Goal: Download file/media

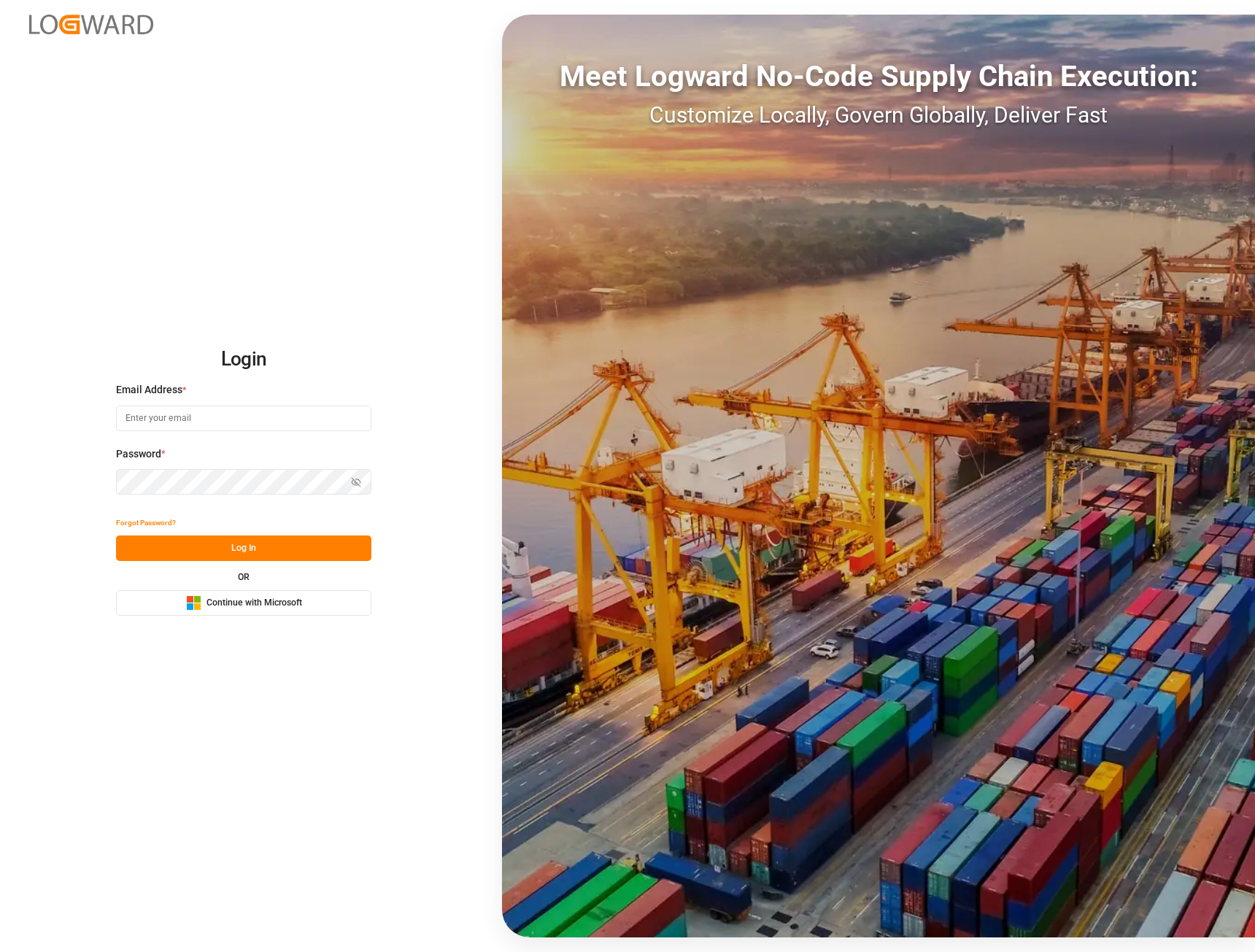
click at [226, 610] on div "Microsoft Logo Continue with Microsoft" at bounding box center [243, 603] width 116 height 16
click at [209, 600] on span "Continue with Microsoft" at bounding box center [254, 603] width 95 height 13
click at [235, 605] on span "Continue with Microsoft" at bounding box center [254, 603] width 95 height 13
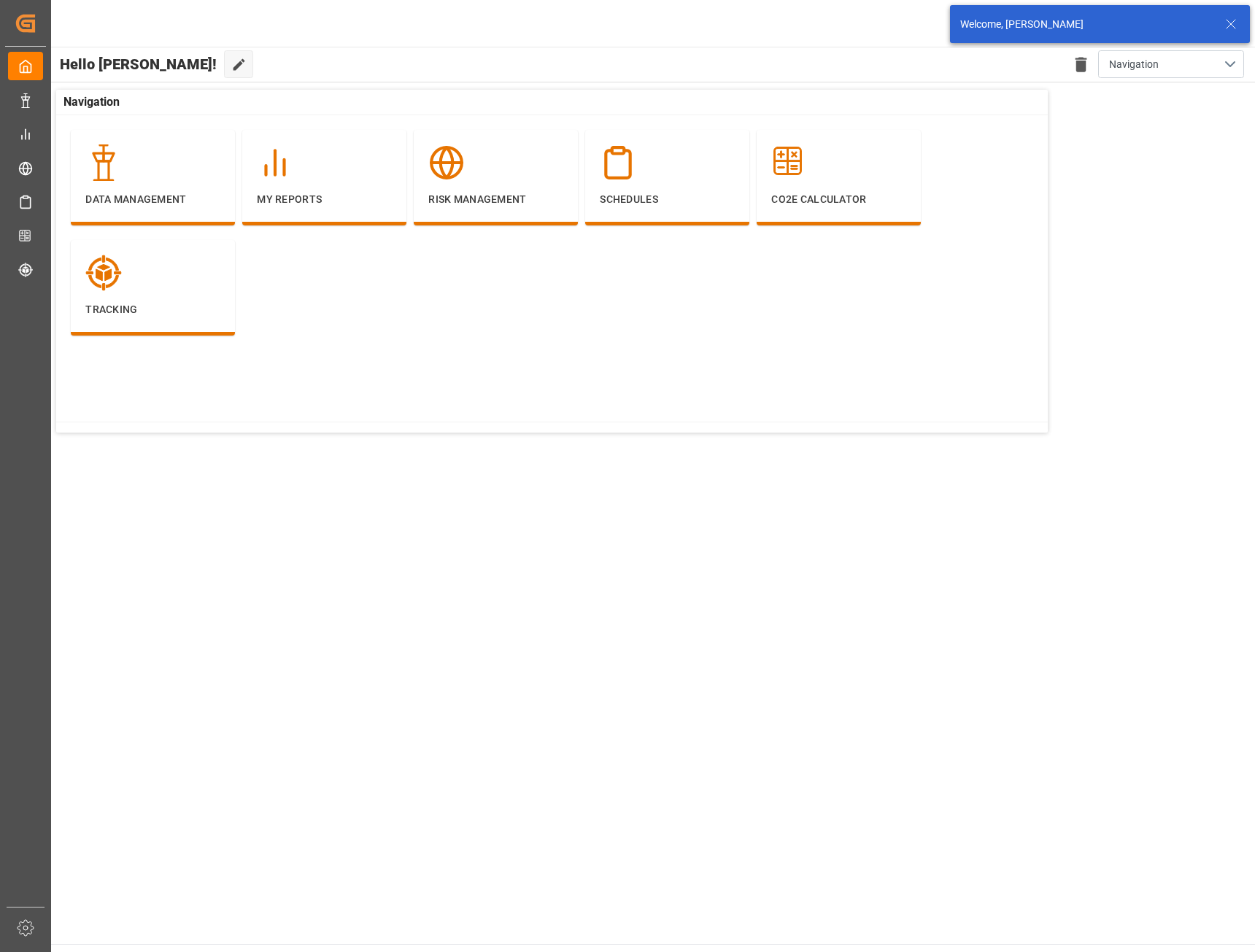
click at [1231, 23] on icon at bounding box center [1231, 24] width 17 height 17
click at [1077, 22] on div "Evonik Industries AG" at bounding box center [1063, 24] width 140 height 21
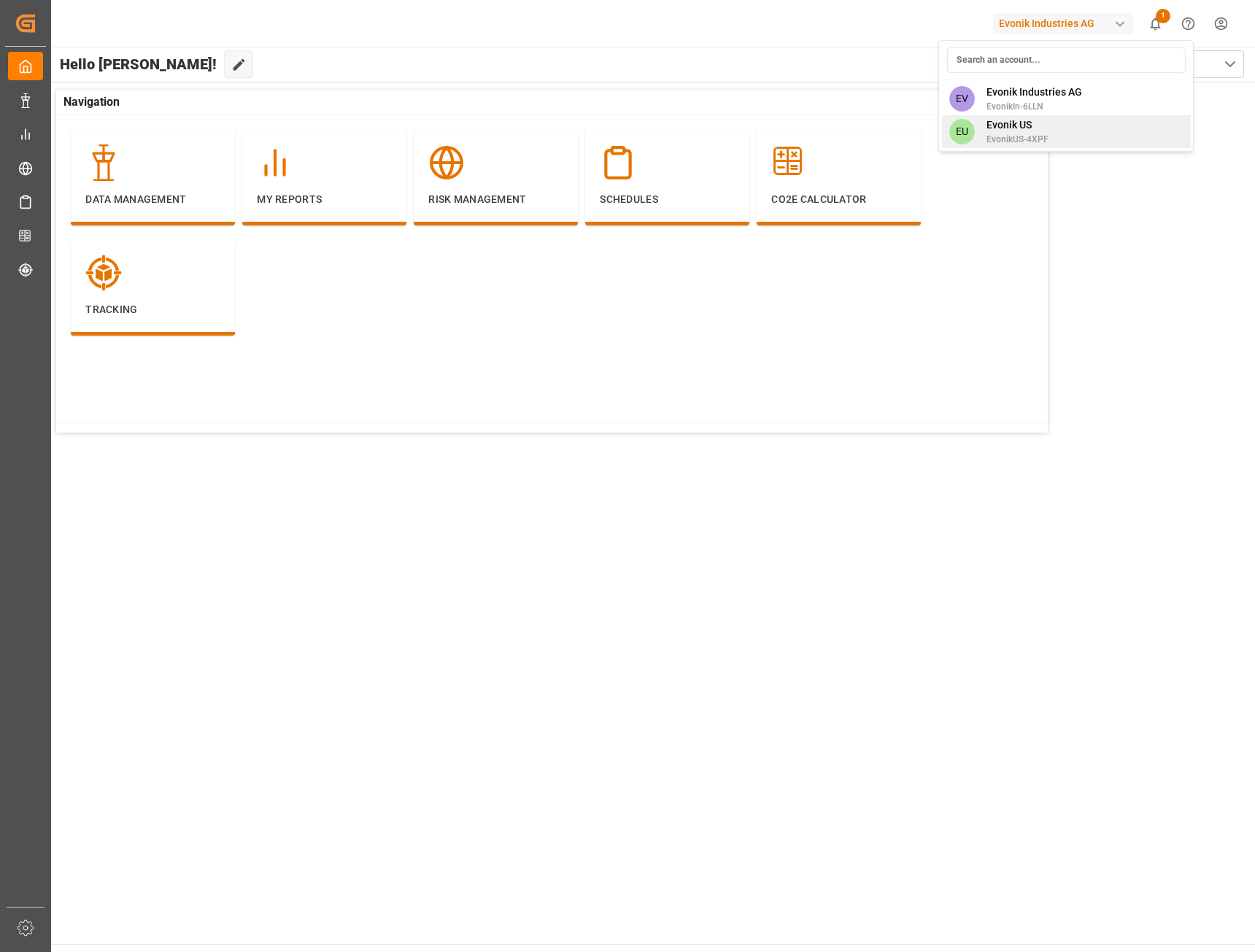
click at [1002, 128] on span "Evonik US" at bounding box center [1017, 125] width 62 height 16
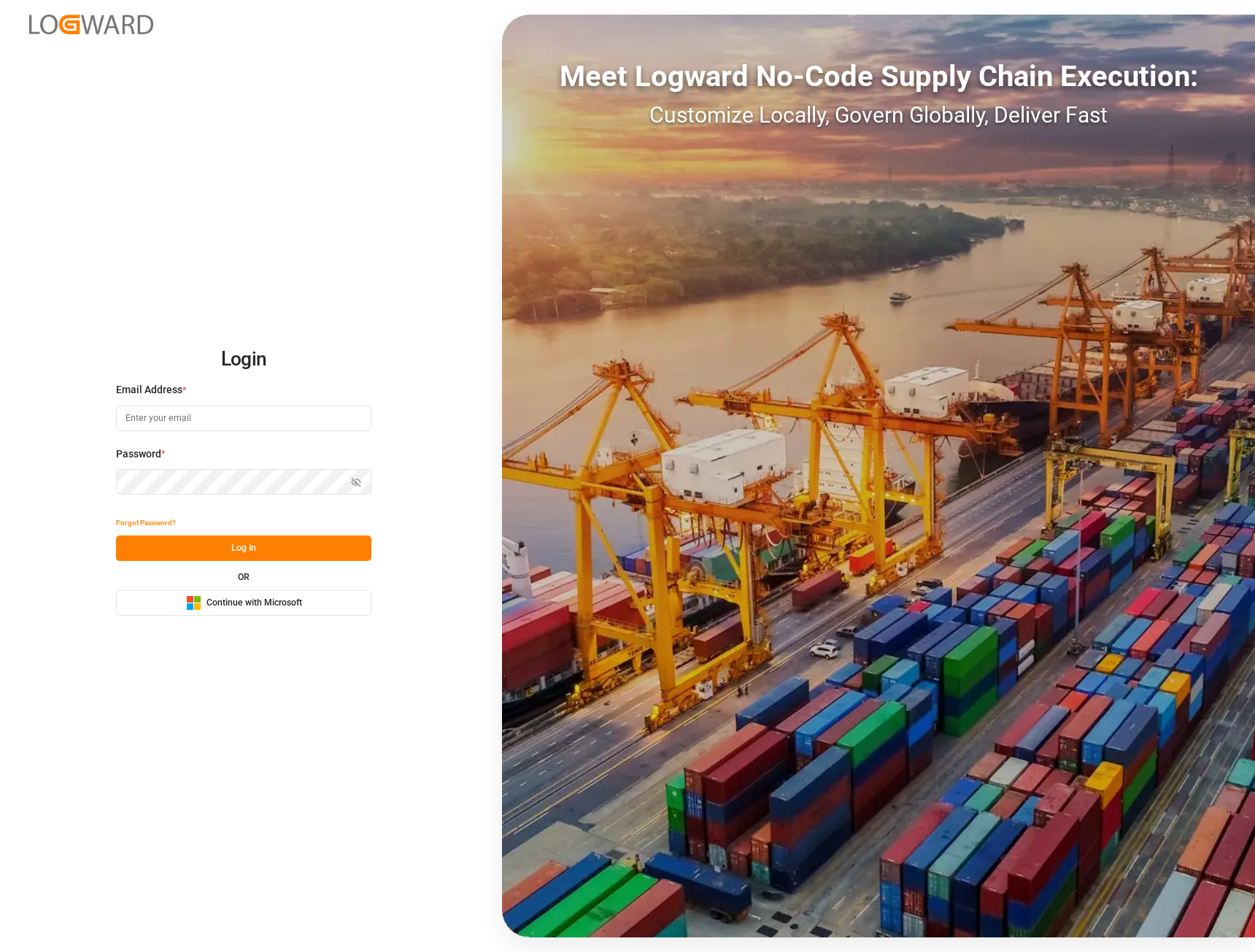
click at [261, 614] on button "Microsoft Logo Continue with Microsoft" at bounding box center [243, 603] width 256 height 25
click at [247, 604] on span "Continue with Microsoft" at bounding box center [254, 603] width 95 height 13
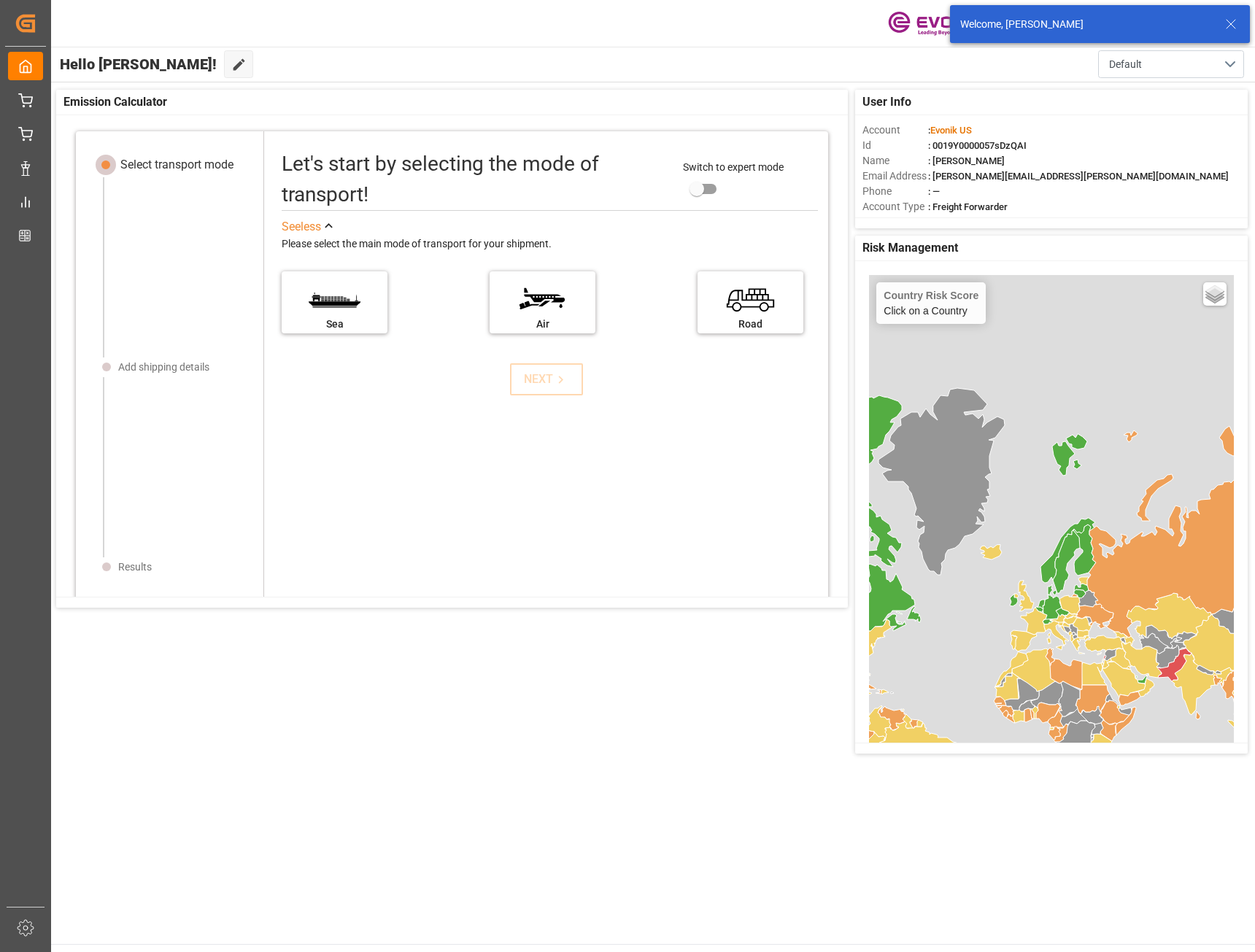
click at [1230, 23] on icon at bounding box center [1231, 24] width 17 height 17
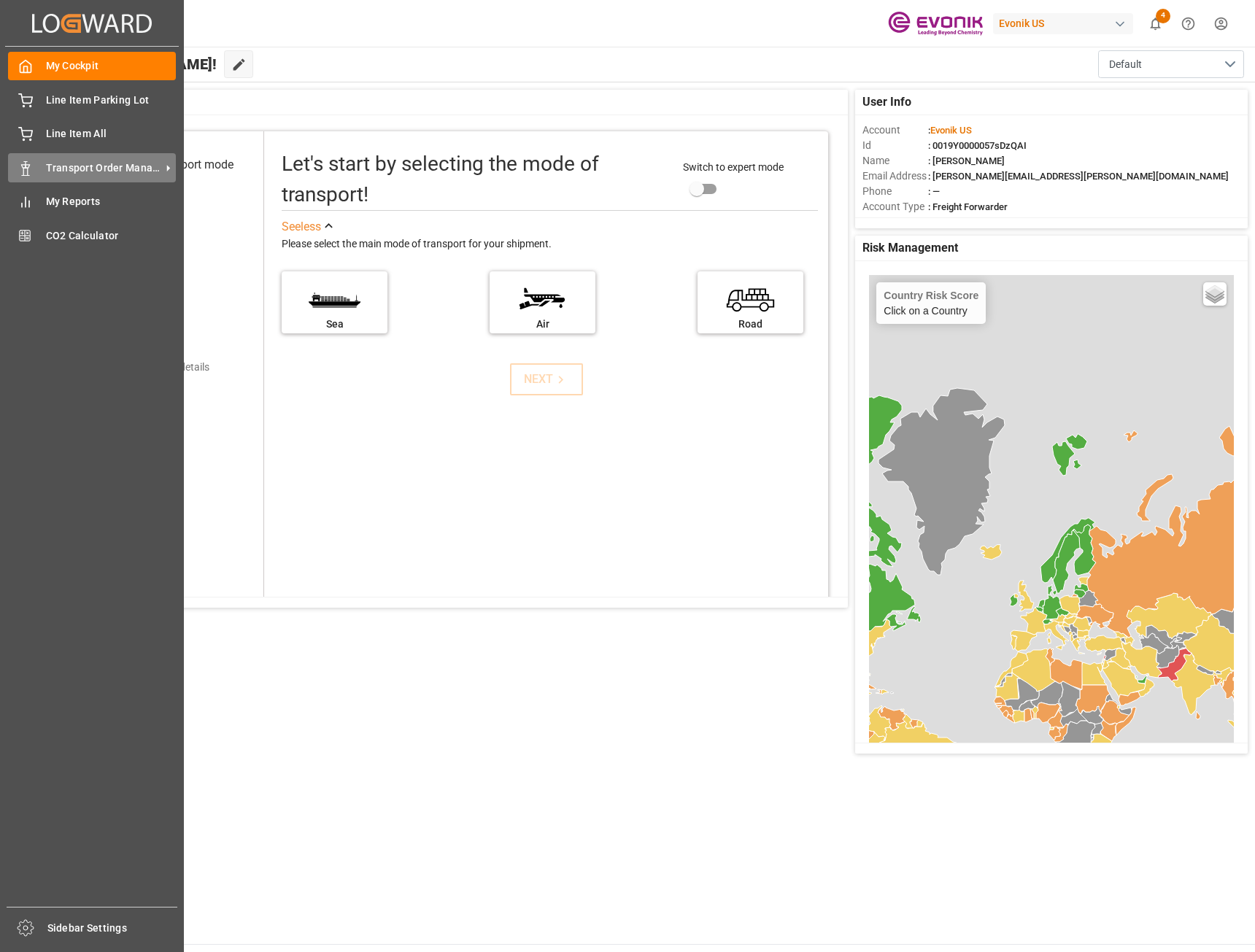
click at [69, 172] on span "Transport Order Management" at bounding box center [104, 168] width 115 height 16
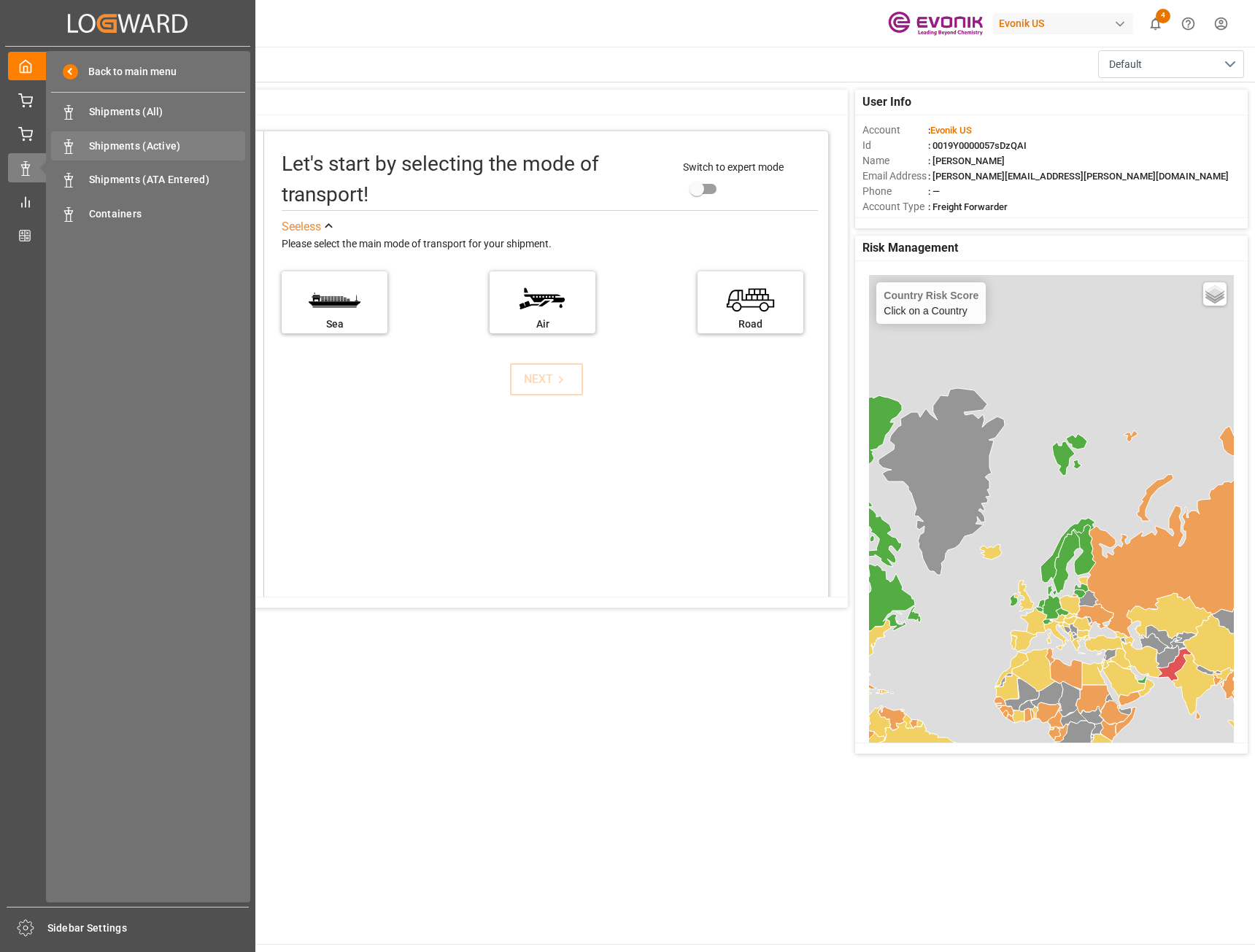
click at [105, 146] on span "Shipments (Active)" at bounding box center [167, 146] width 157 height 16
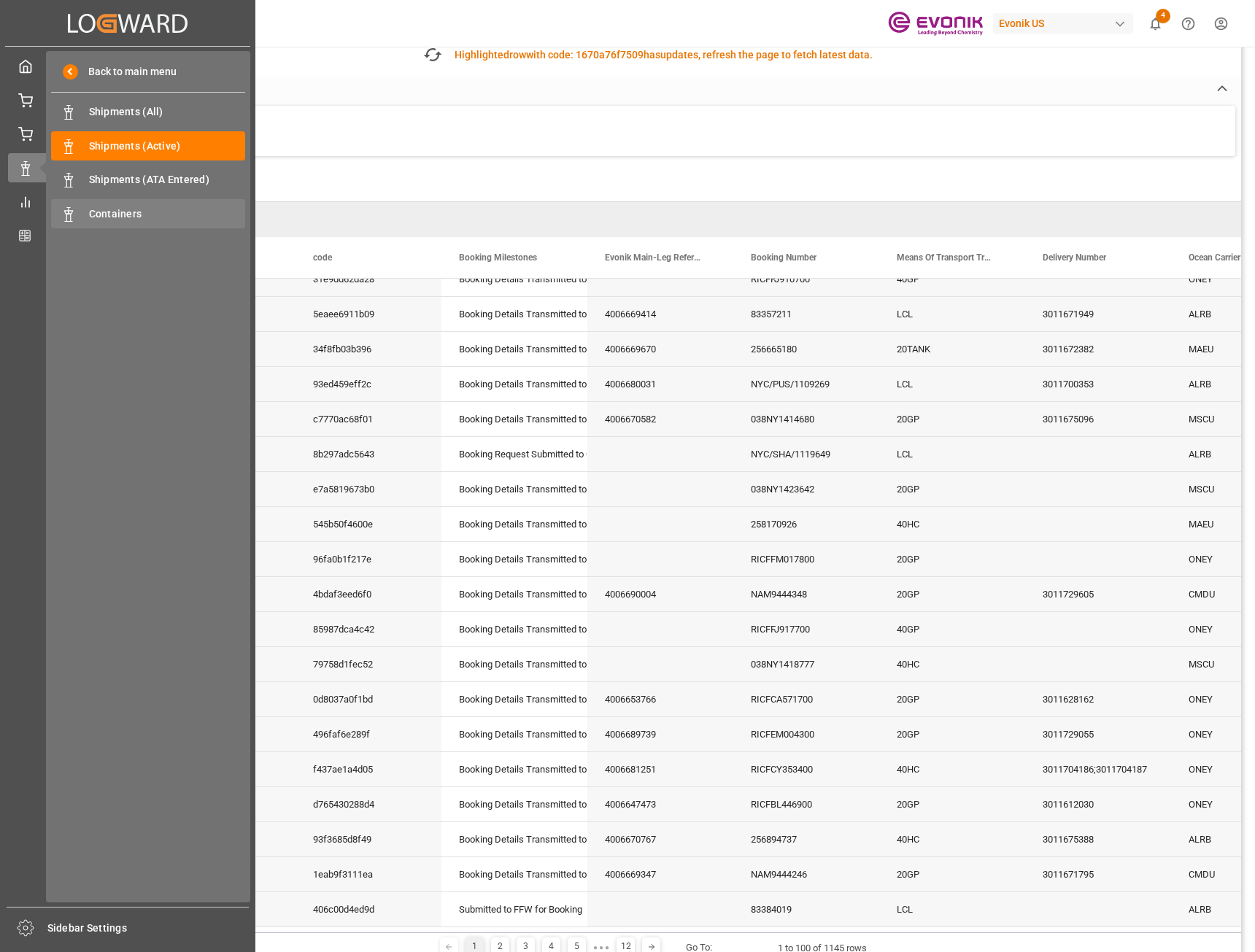
click at [95, 214] on span "Containers" at bounding box center [167, 214] width 157 height 16
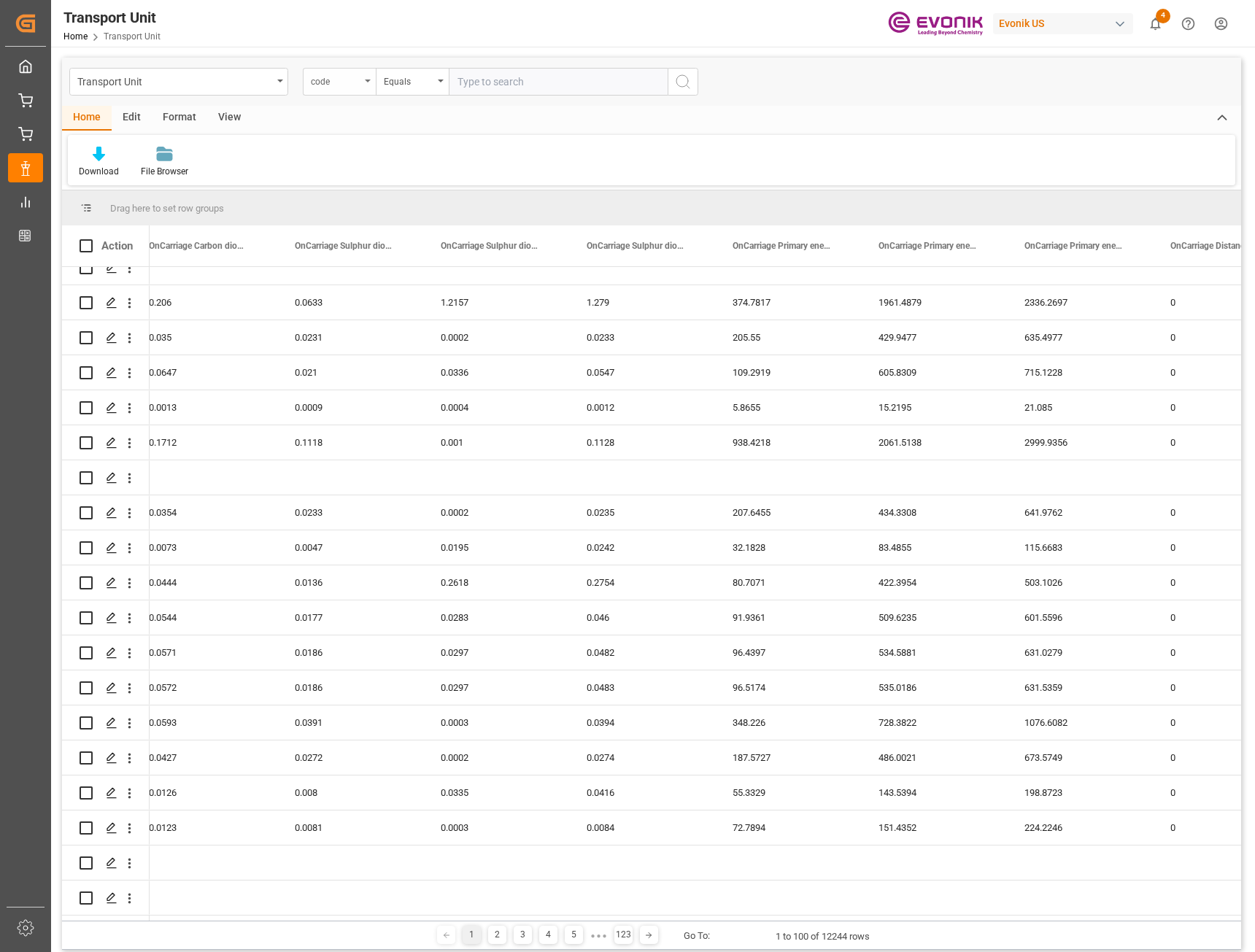
click at [350, 90] on div "code" at bounding box center [339, 82] width 73 height 28
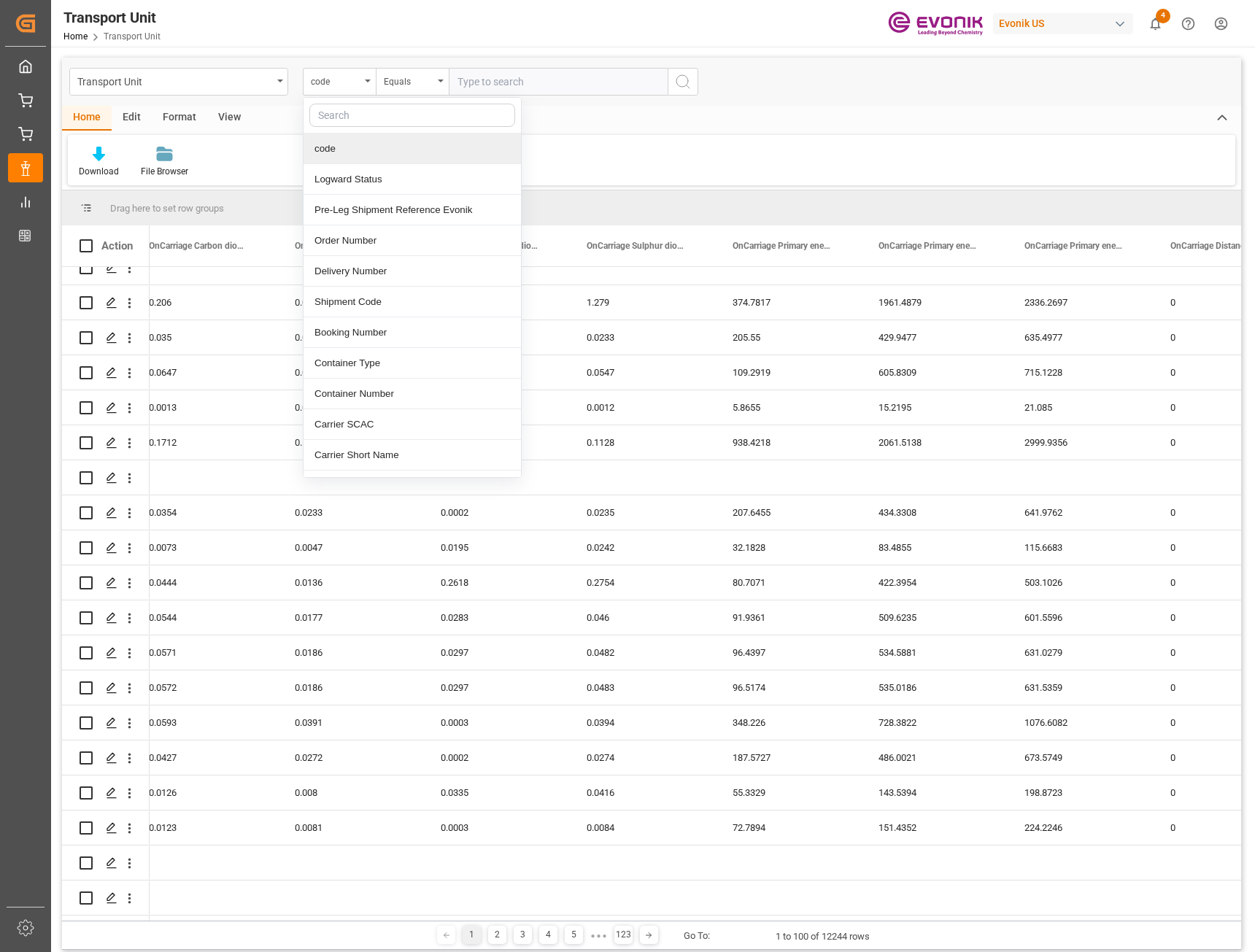
click at [351, 113] on input "text" at bounding box center [412, 115] width 206 height 23
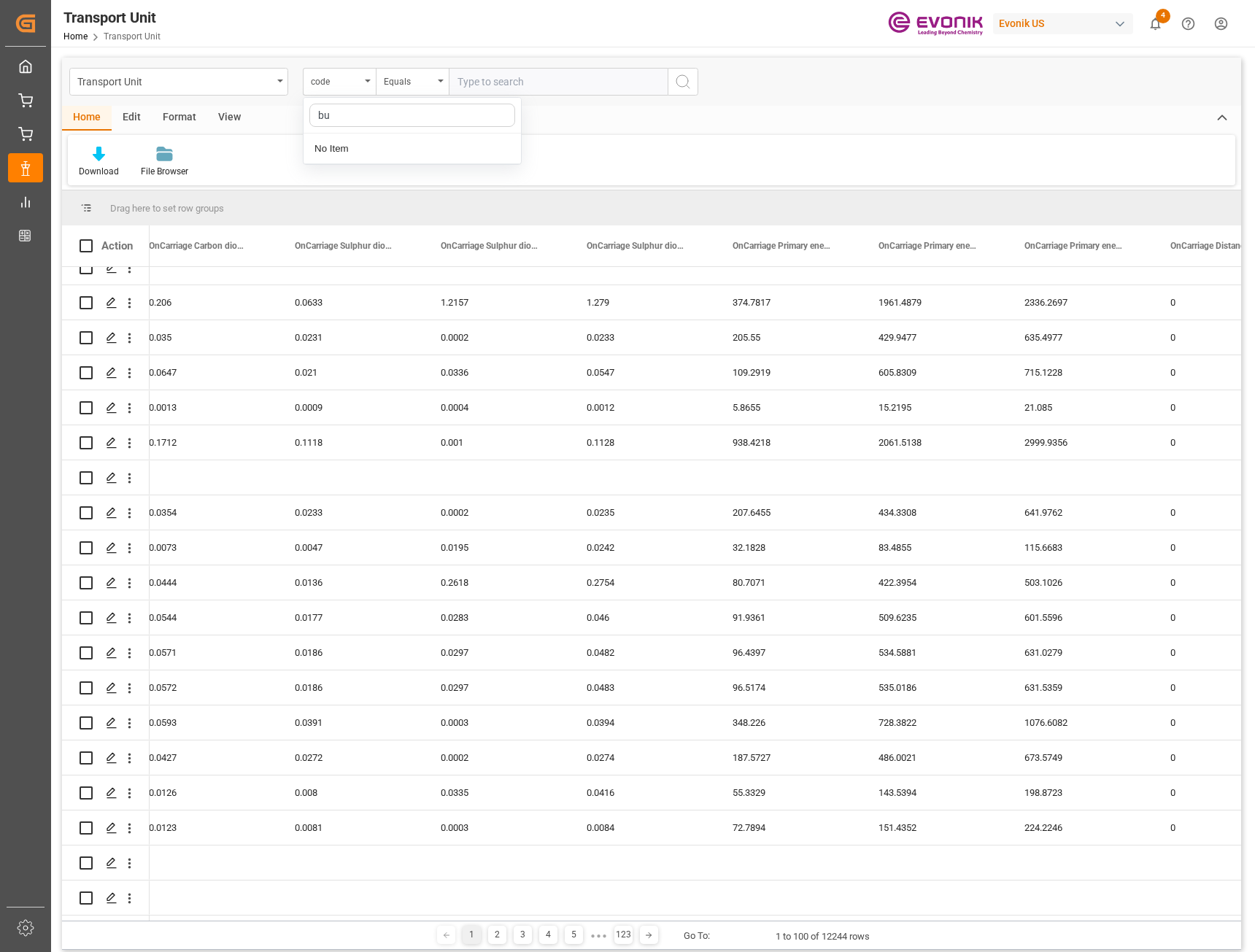
type input "b"
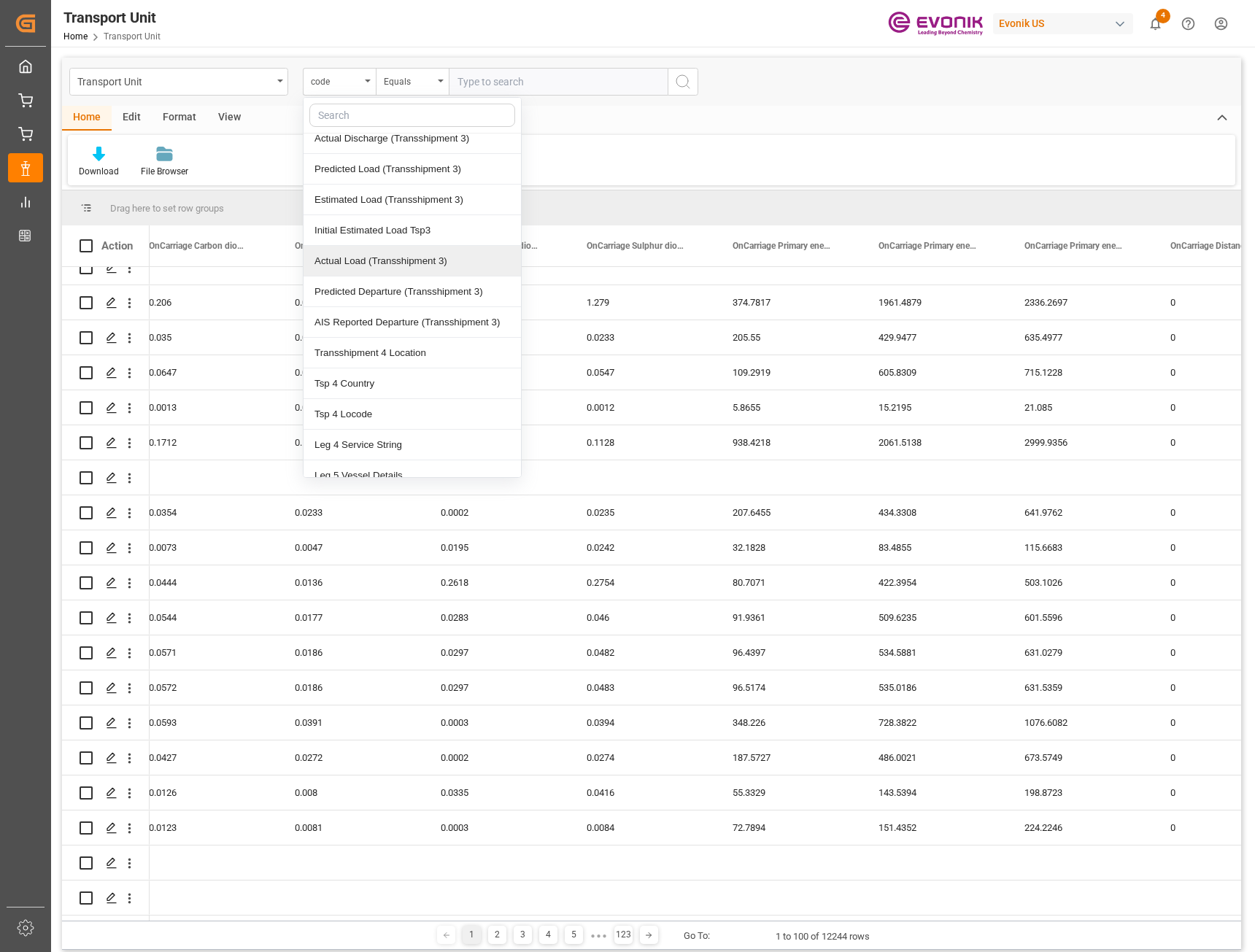
click at [683, 149] on div "Download File Browser" at bounding box center [652, 159] width 1168 height 50
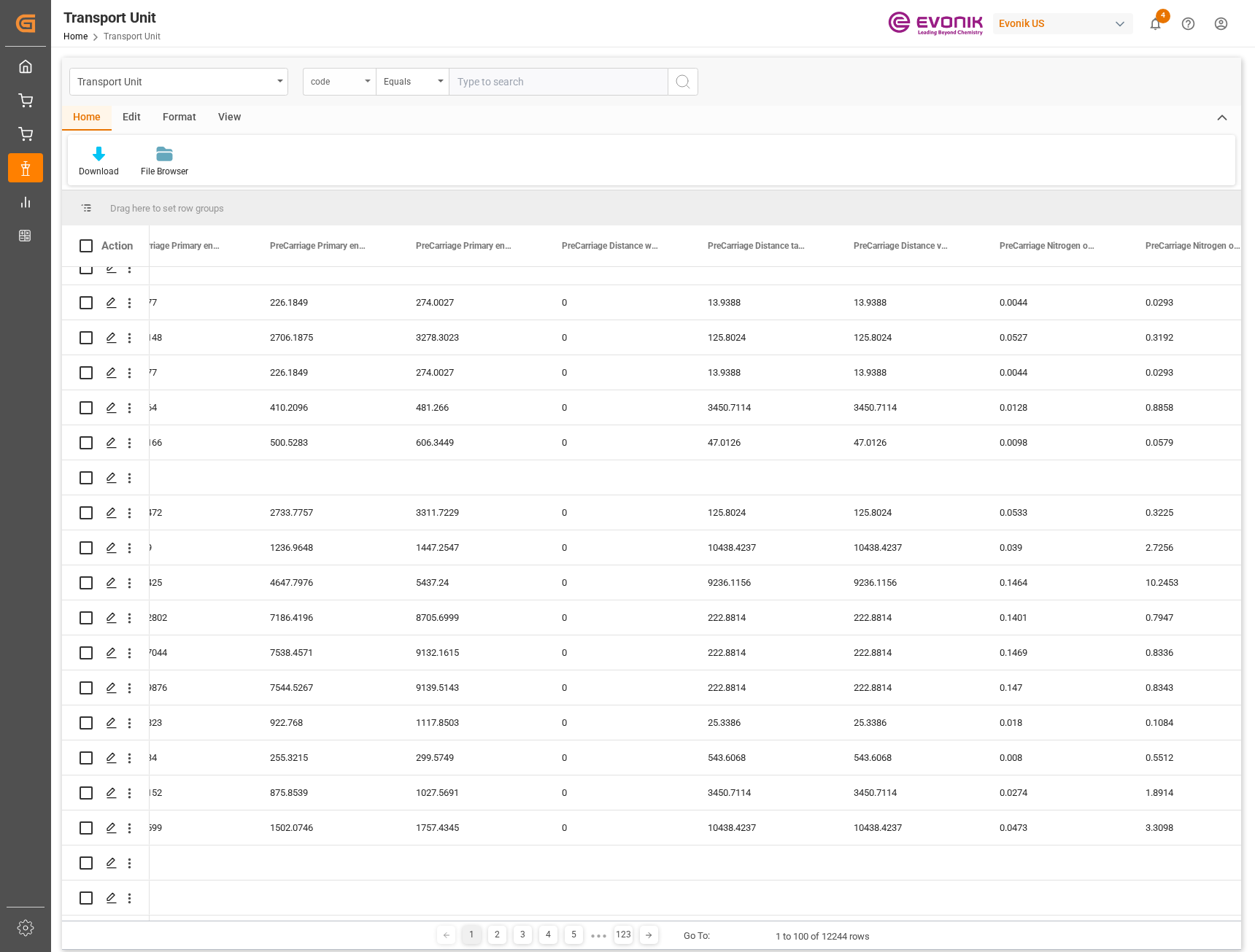
click at [337, 81] on div "code" at bounding box center [336, 80] width 49 height 16
type input "origin"
click at [357, 243] on div "Pick Up Origin Location" at bounding box center [412, 240] width 217 height 30
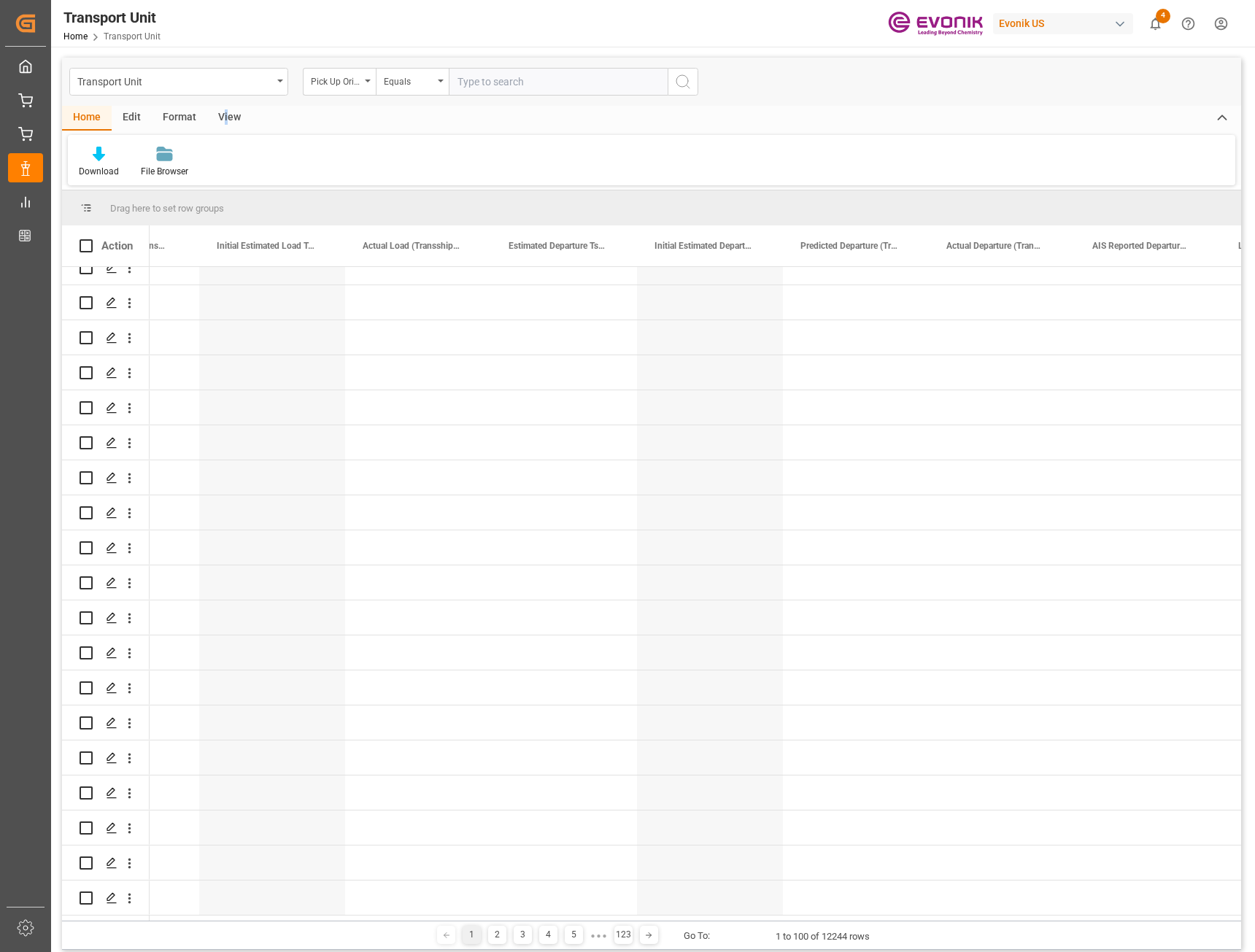
click at [227, 116] on div "View" at bounding box center [229, 118] width 44 height 25
click at [176, 116] on div "Format" at bounding box center [179, 118] width 55 height 25
click at [81, 115] on div "Home" at bounding box center [86, 118] width 49 height 25
click at [97, 155] on icon at bounding box center [99, 154] width 12 height 15
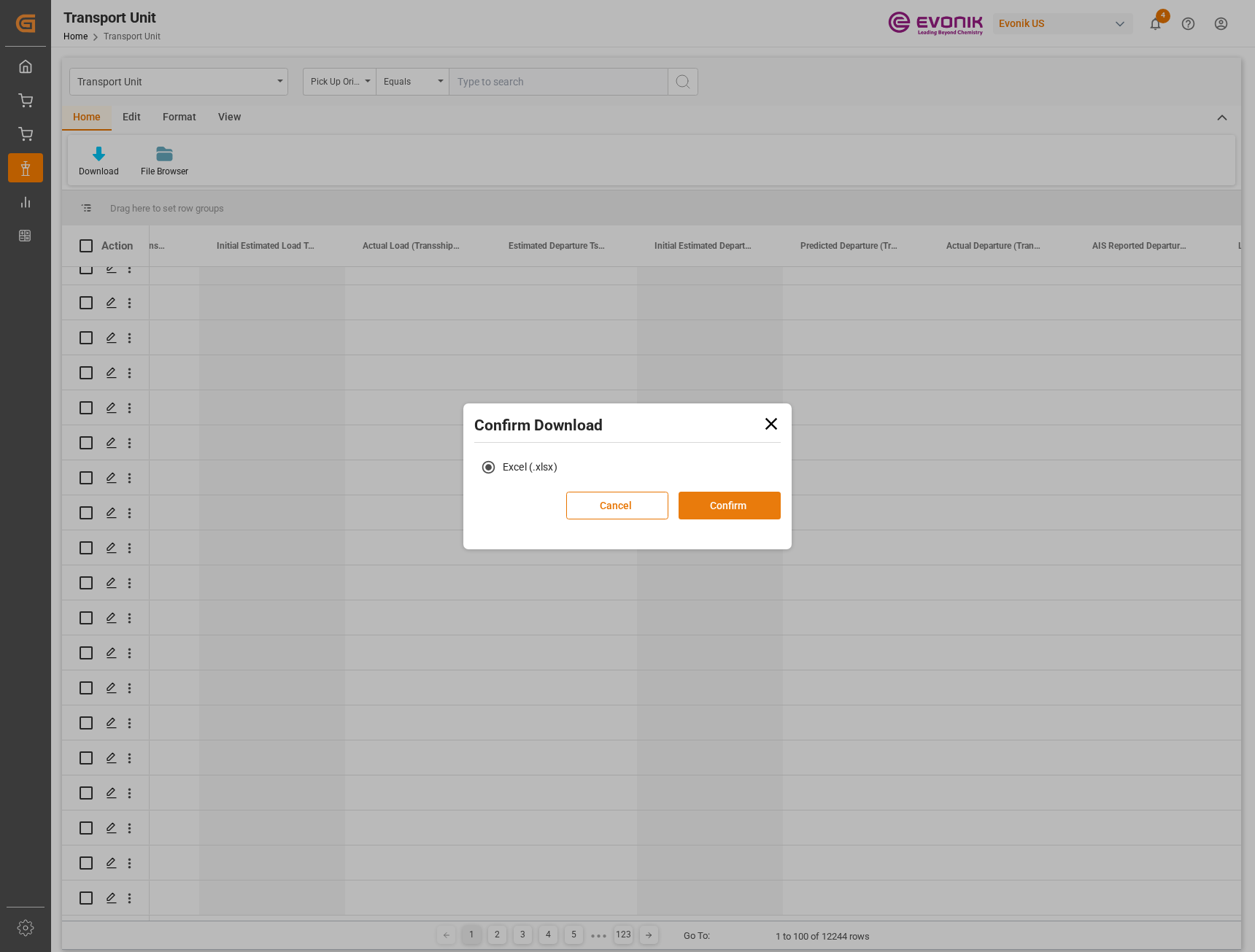
click at [725, 508] on button "Confirm" at bounding box center [729, 506] width 102 height 28
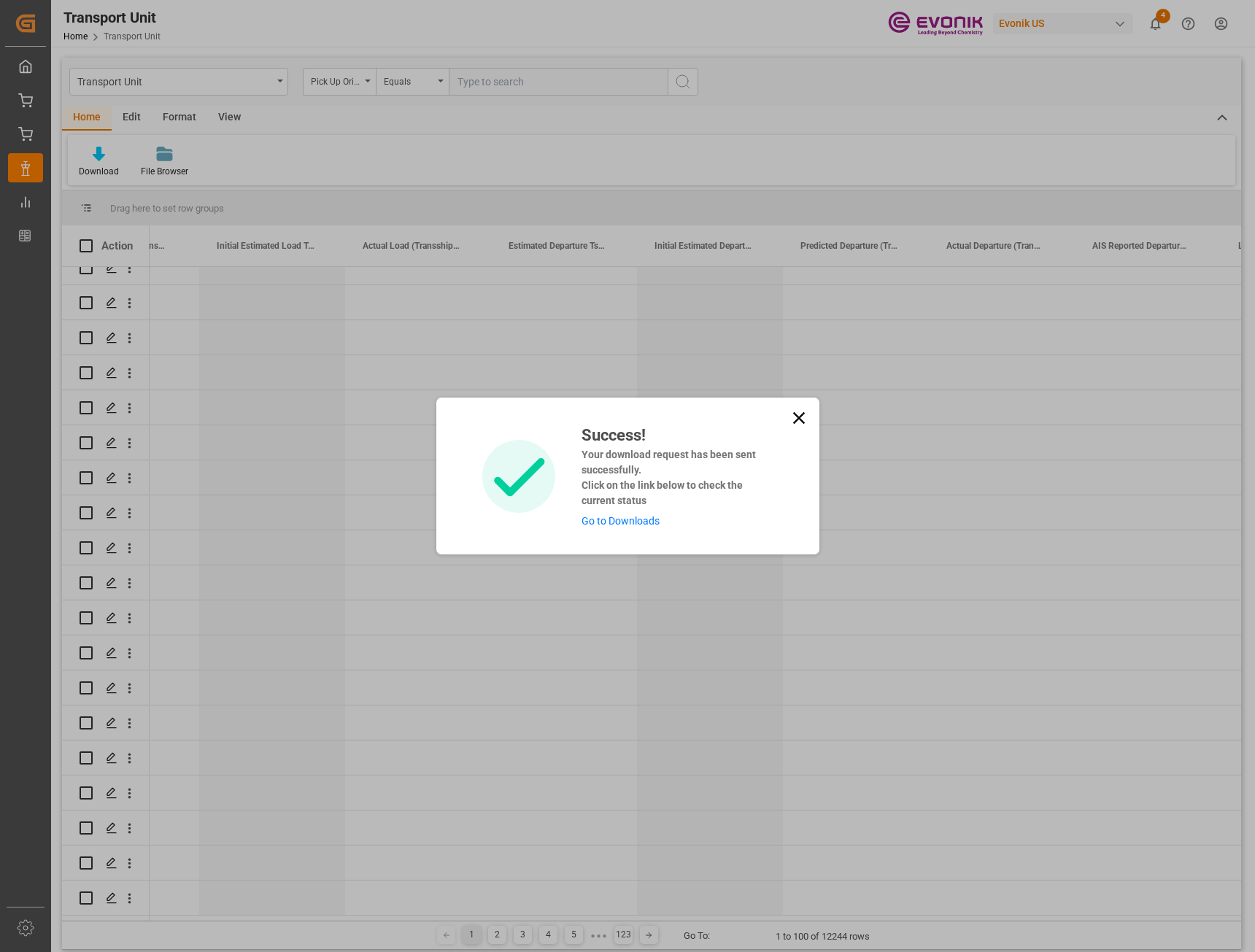
click at [623, 524] on link "Go to Downloads" at bounding box center [620, 521] width 78 height 12
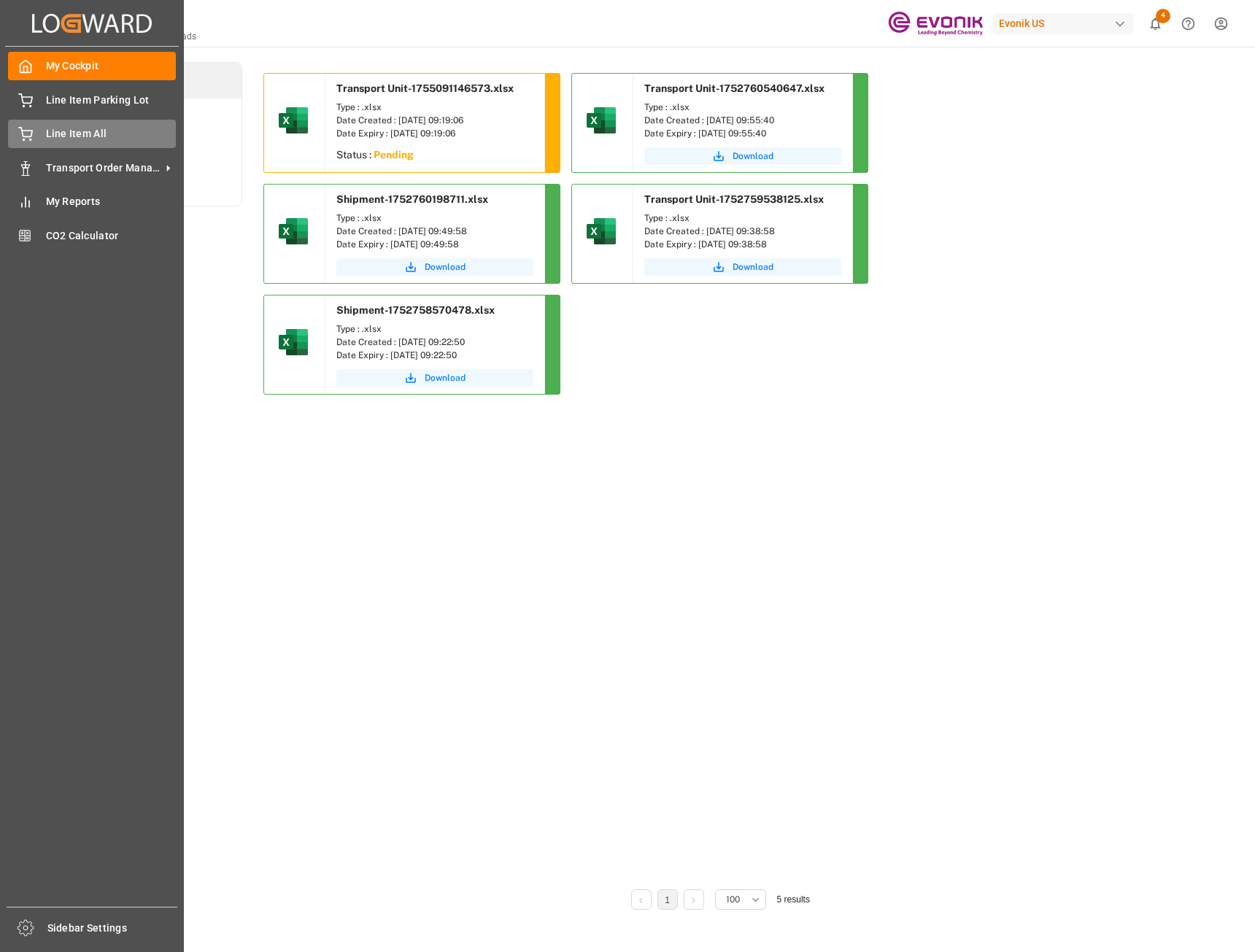
click at [75, 132] on span "Line Item All" at bounding box center [111, 134] width 131 height 16
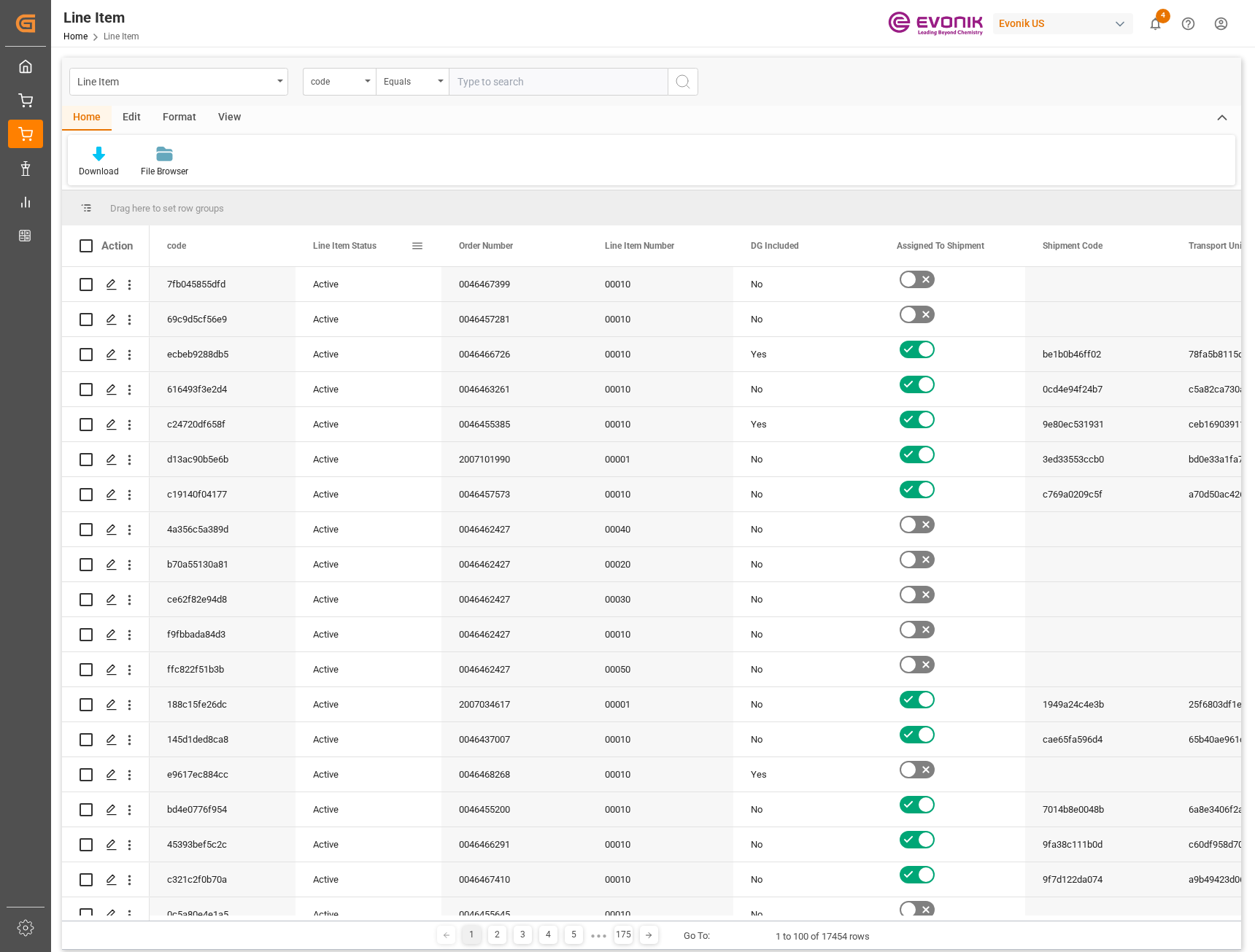
click at [416, 243] on span at bounding box center [418, 246] width 13 height 13
click at [487, 245] on span "filter" at bounding box center [493, 249] width 60 height 26
type input "Active"
click at [509, 369] on button "Apply" at bounding box center [503, 370] width 27 height 15
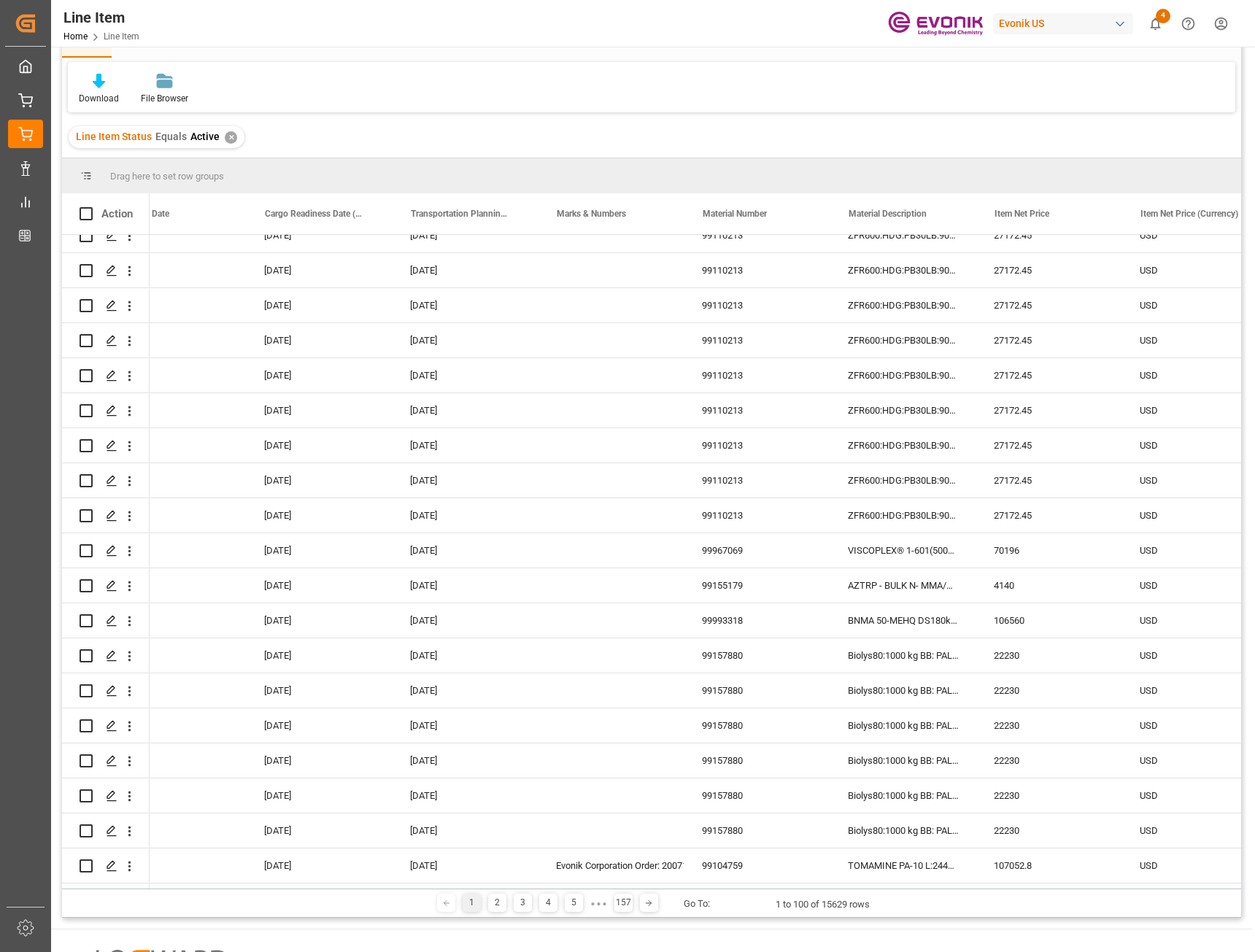
scroll to position [0, 3388]
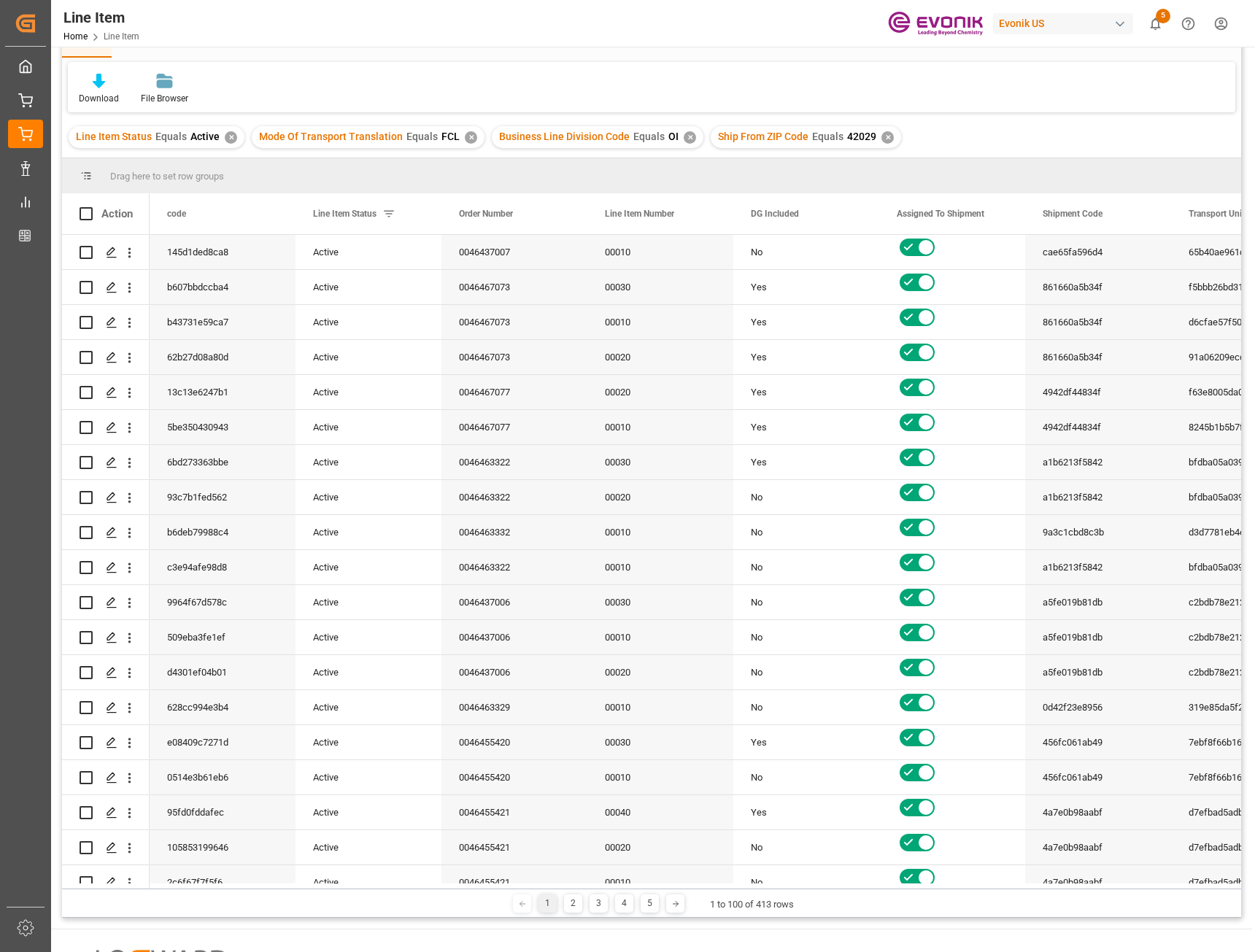
click at [1188, 890] on div "1 2 3 4 5 1 to 100 of 413 rows" at bounding box center [651, 903] width 1179 height 29
click at [280, 889] on div "1 2 3 4 5 1 to 100 of 413 rows" at bounding box center [651, 903] width 1179 height 29
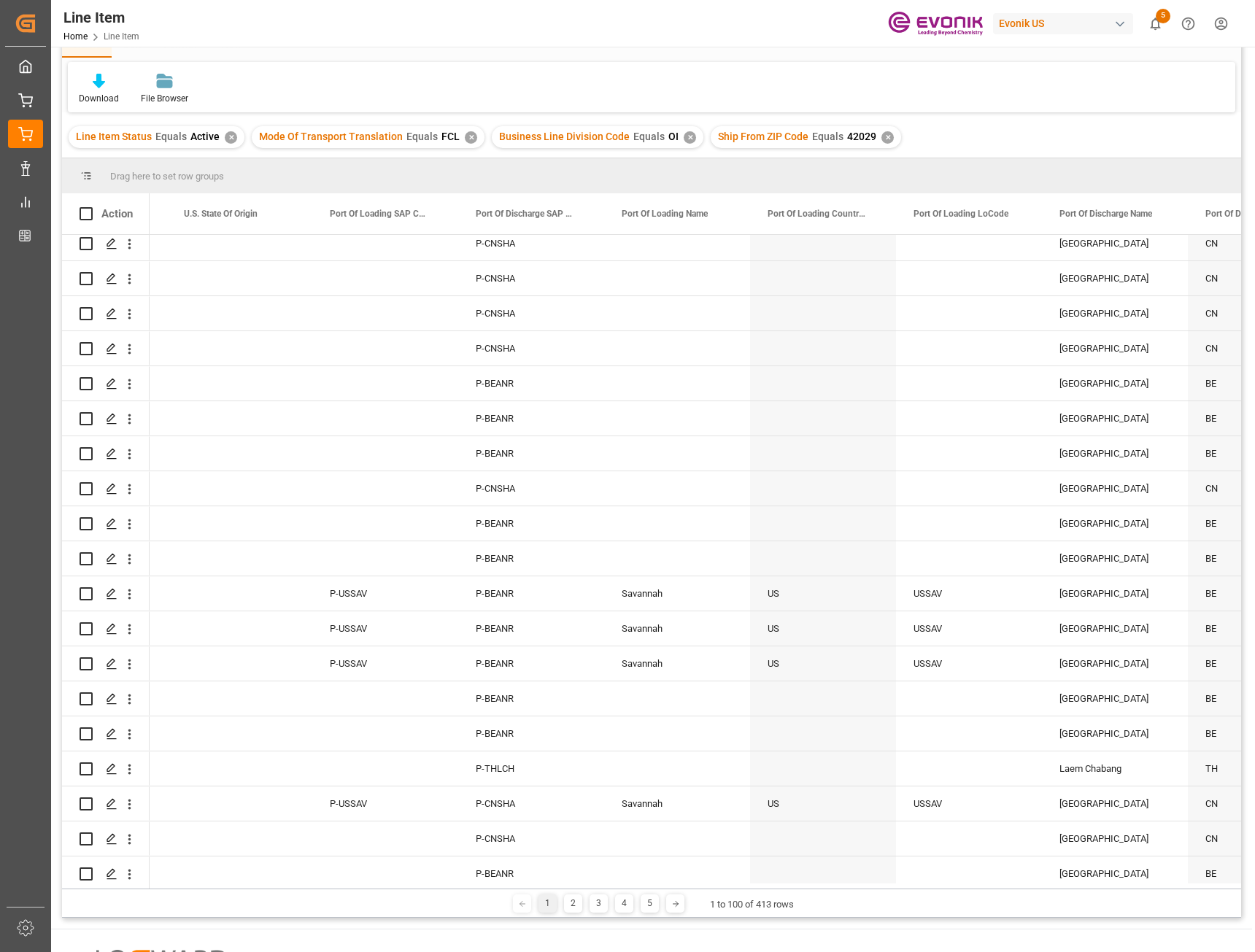
click at [1169, 889] on div "1 2 3 4 5 1 to 100 of 413 rows" at bounding box center [651, 903] width 1179 height 29
click at [1169, 894] on div "1 2 3 4 5 1 to 100 of 413 rows" at bounding box center [651, 903] width 1179 height 29
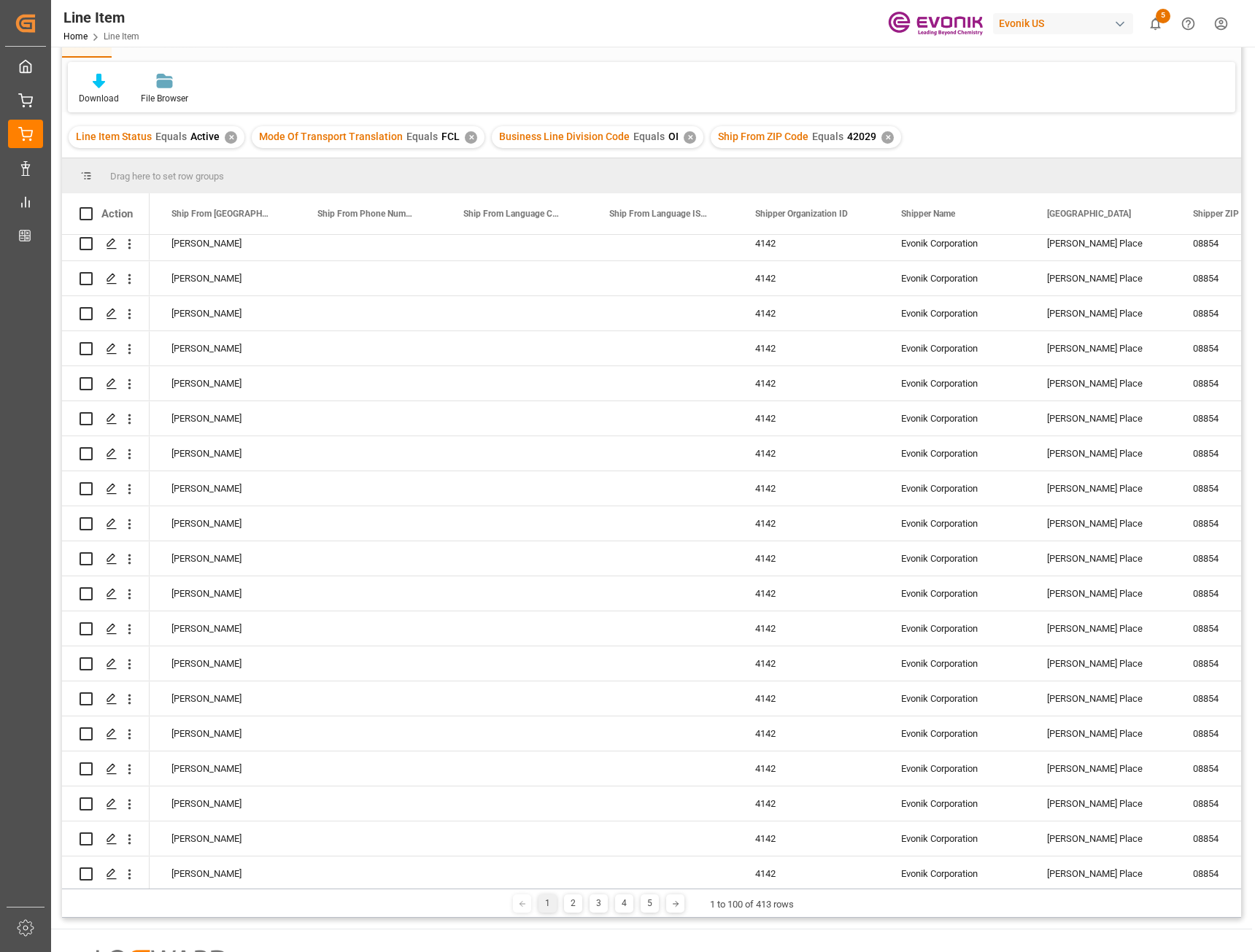
click at [1158, 18] on span "5" at bounding box center [1164, 16] width 15 height 15
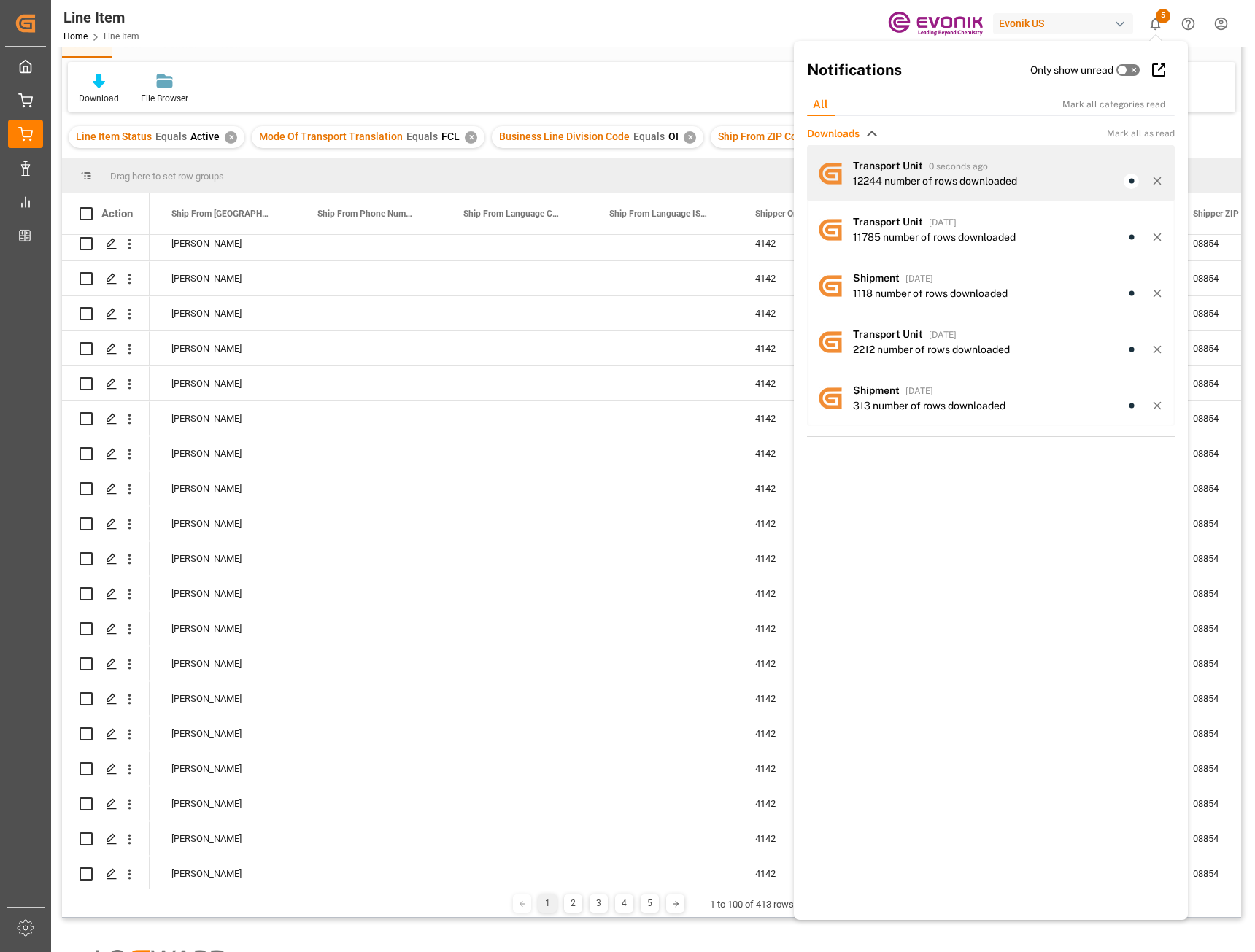
click at [918, 180] on div "12244 number of rows downloaded" at bounding box center [935, 181] width 164 height 16
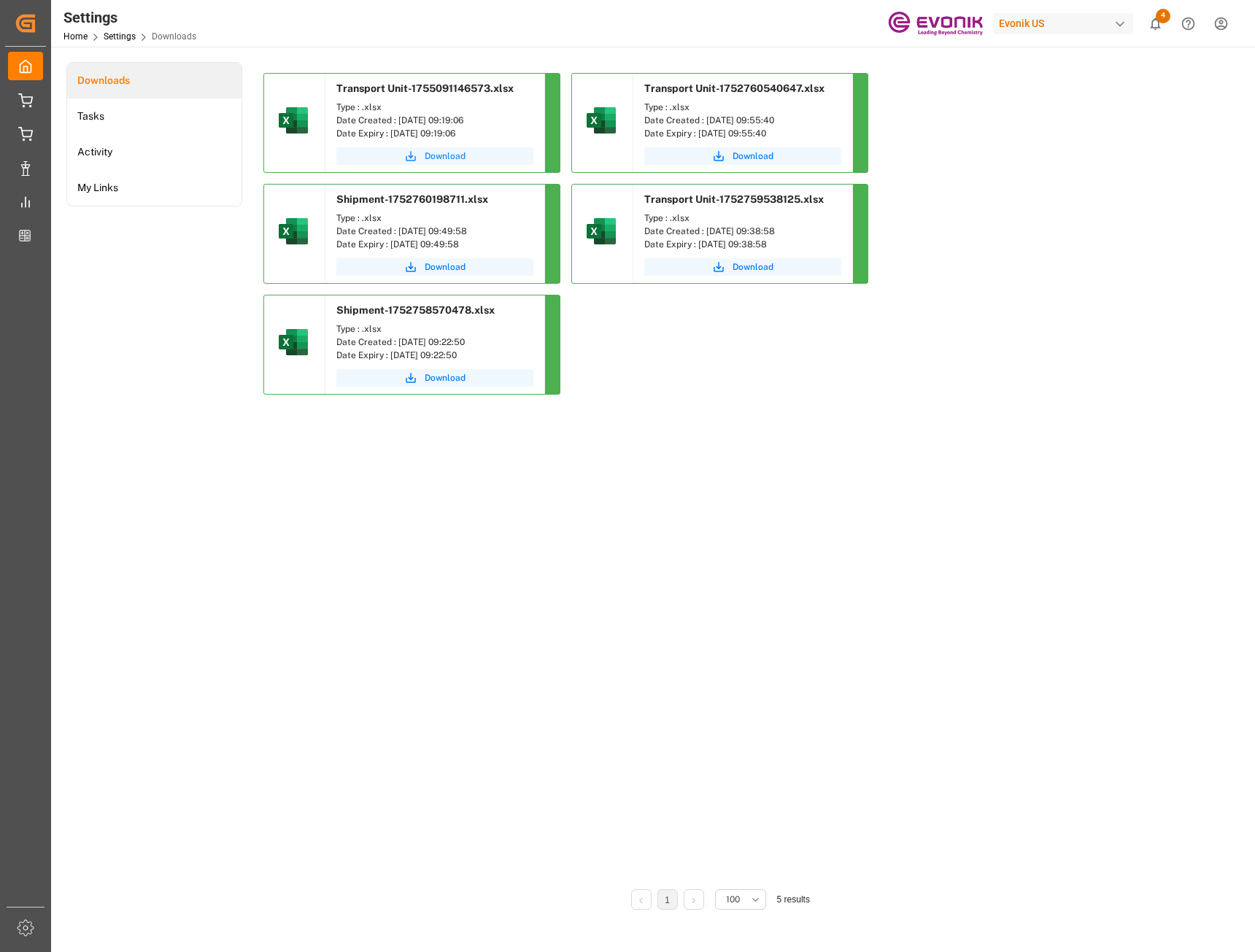
click at [442, 154] on span "Download" at bounding box center [446, 156] width 41 height 13
